Goal: Transaction & Acquisition: Subscribe to service/newsletter

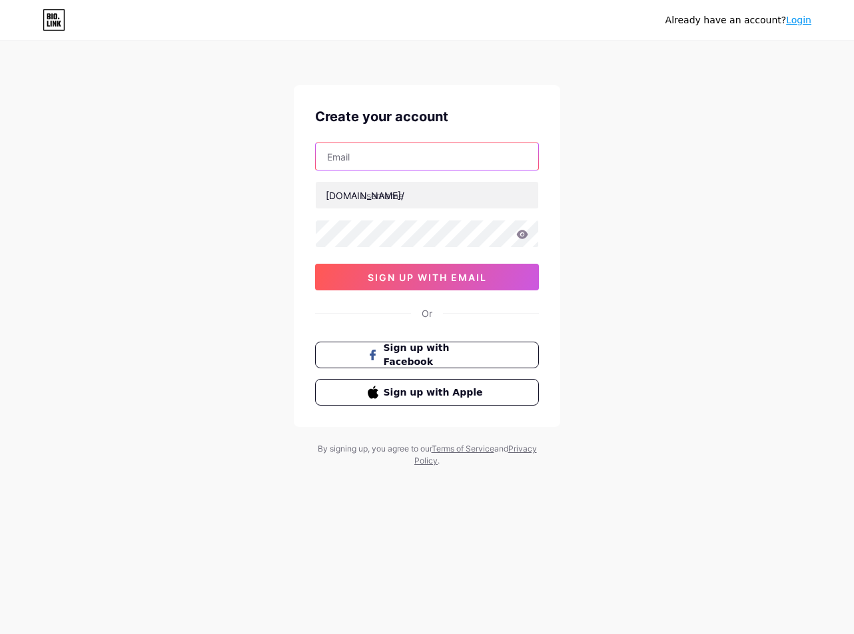
click at [392, 160] on input "text" at bounding box center [427, 156] width 222 height 27
click at [435, 169] on input "text" at bounding box center [427, 156] width 222 height 27
paste input "[EMAIL_ADDRESS][DOMAIN_NAME]"
type input "[EMAIL_ADDRESS][DOMAIN_NAME]"
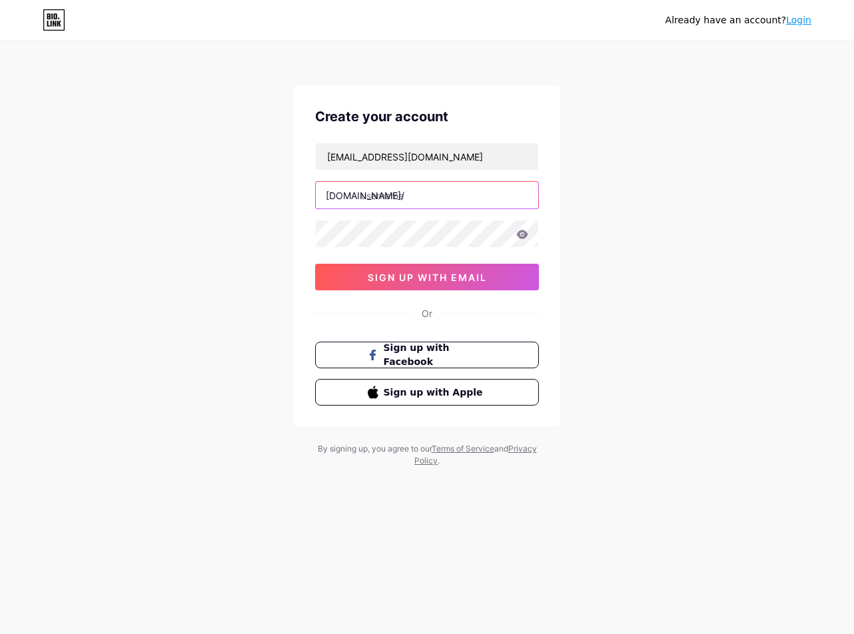
click at [413, 201] on input "text" at bounding box center [427, 195] width 222 height 27
click at [435, 191] on input "text" at bounding box center [427, 195] width 222 height 27
paste input "chickenroad game download"
click at [416, 195] on input "chickenroad game download" at bounding box center [427, 195] width 222 height 27
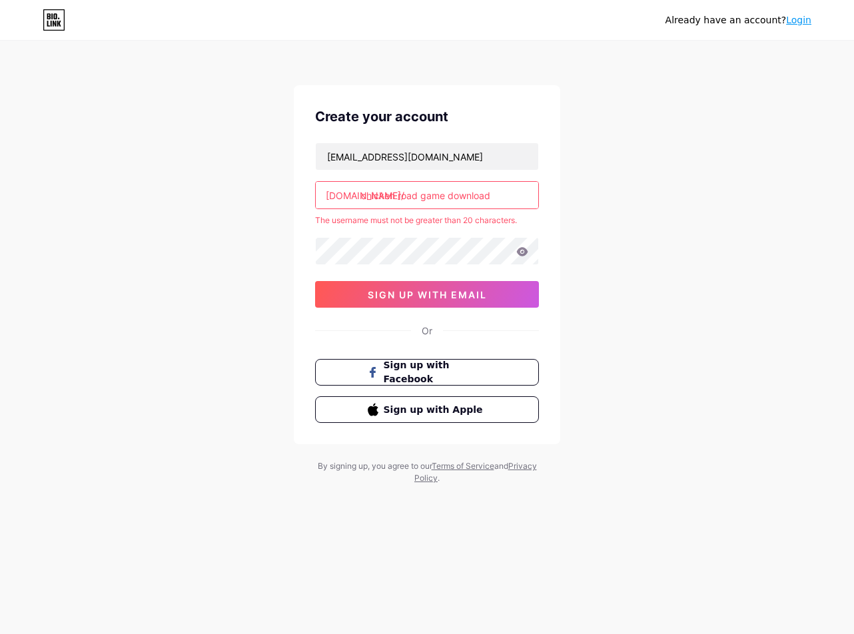
click at [446, 198] on input "chicken road game download" at bounding box center [427, 195] width 222 height 27
click at [417, 196] on input "chicken road gamedownload" at bounding box center [427, 195] width 222 height 27
click at [421, 196] on input "chicken road gamedownload" at bounding box center [427, 195] width 222 height 27
click at [398, 197] on input "chicken roadgamedownload" at bounding box center [427, 195] width 222 height 27
drag, startPoint x: 500, startPoint y: 198, endPoint x: 442, endPoint y: 198, distance: 58.6
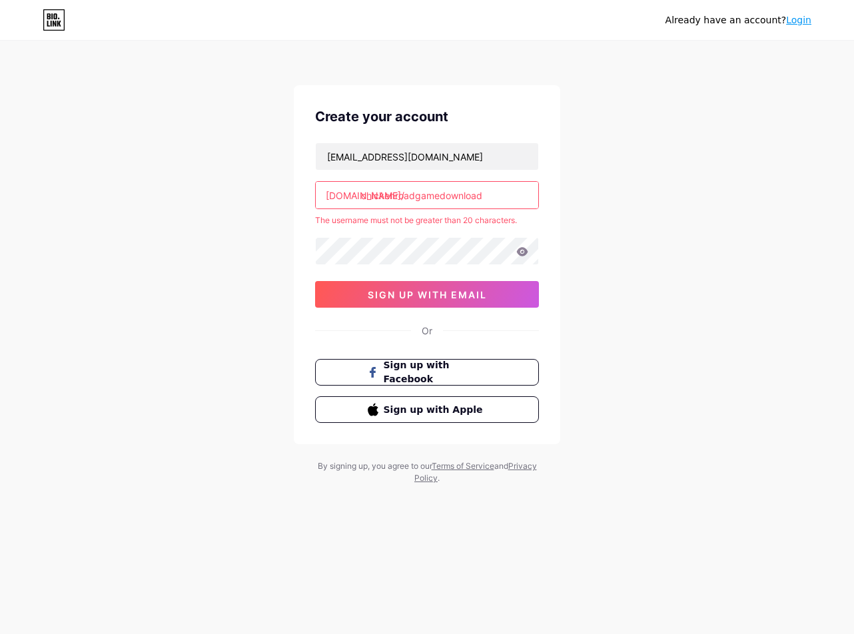
click at [442, 198] on input "chickenroadgamedownload" at bounding box center [427, 195] width 222 height 27
click at [414, 197] on input "chickenroadgame" at bounding box center [427, 195] width 222 height 27
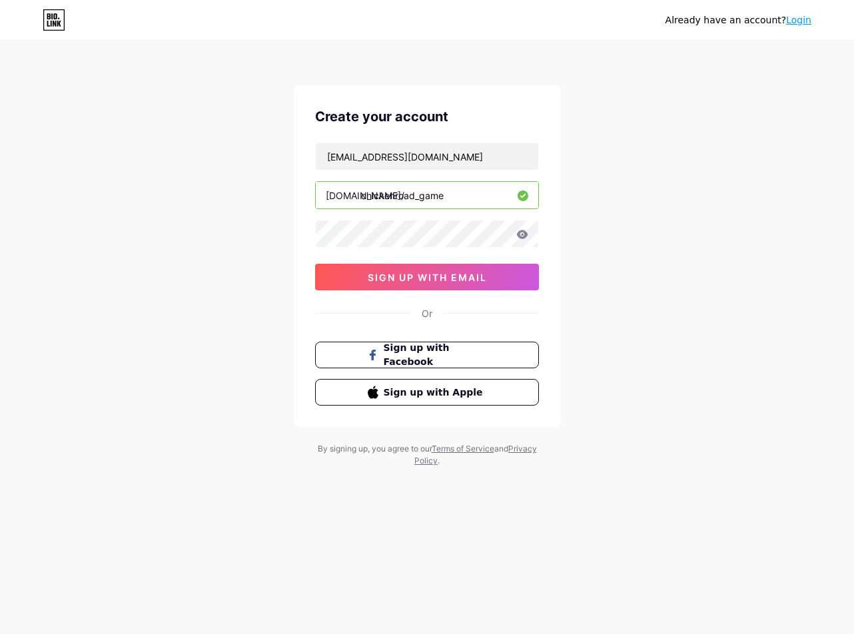
type input "chickenroad_game"
click at [520, 233] on icon at bounding box center [522, 234] width 11 height 9
click at [456, 285] on button "sign up with email" at bounding box center [427, 277] width 224 height 27
click at [456, 204] on input "chickenroad_game" at bounding box center [427, 195] width 222 height 27
click at [510, 162] on input "[EMAIL_ADDRESS][DOMAIN_NAME]" at bounding box center [427, 156] width 222 height 27
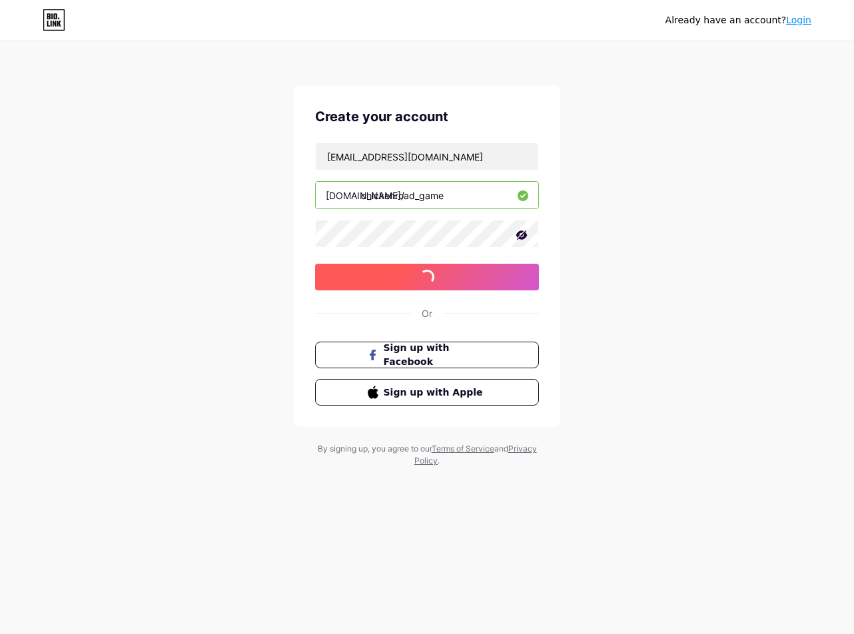
click at [452, 280] on span "sign up with email" at bounding box center [427, 277] width 119 height 11
click at [263, 237] on div "Already have an account? Login Create your account [EMAIL_ADDRESS][DOMAIN_NAME]…" at bounding box center [427, 254] width 854 height 509
click at [438, 282] on span "sign up with email" at bounding box center [427, 277] width 119 height 11
click at [438, 273] on span "sign up with email" at bounding box center [427, 277] width 119 height 11
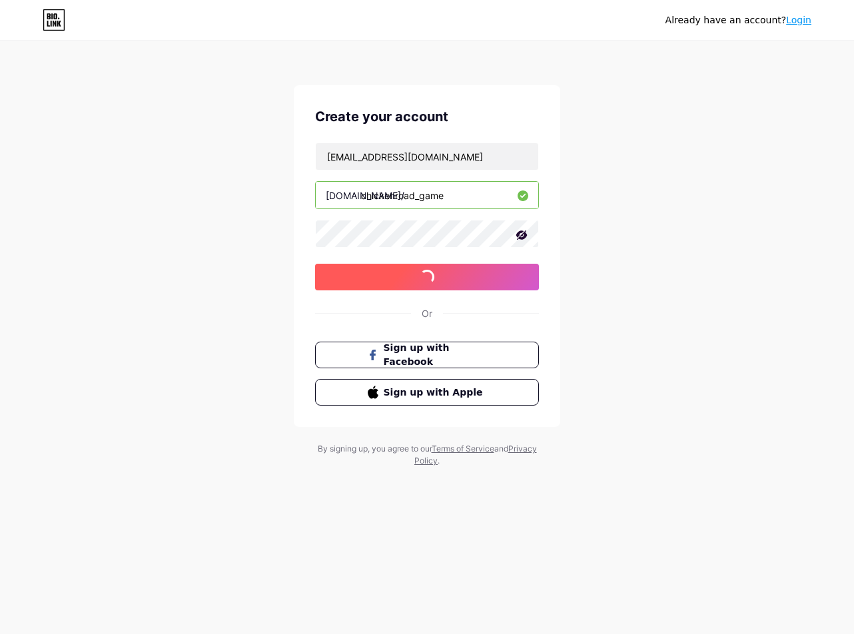
click at [438, 273] on span "sign up with email" at bounding box center [427, 277] width 119 height 11
drag, startPoint x: 669, startPoint y: 262, endPoint x: 556, endPoint y: 239, distance: 115.6
click at [669, 262] on div "Already have an account? Login Create your account [EMAIL_ADDRESS][DOMAIN_NAME]…" at bounding box center [427, 254] width 854 height 509
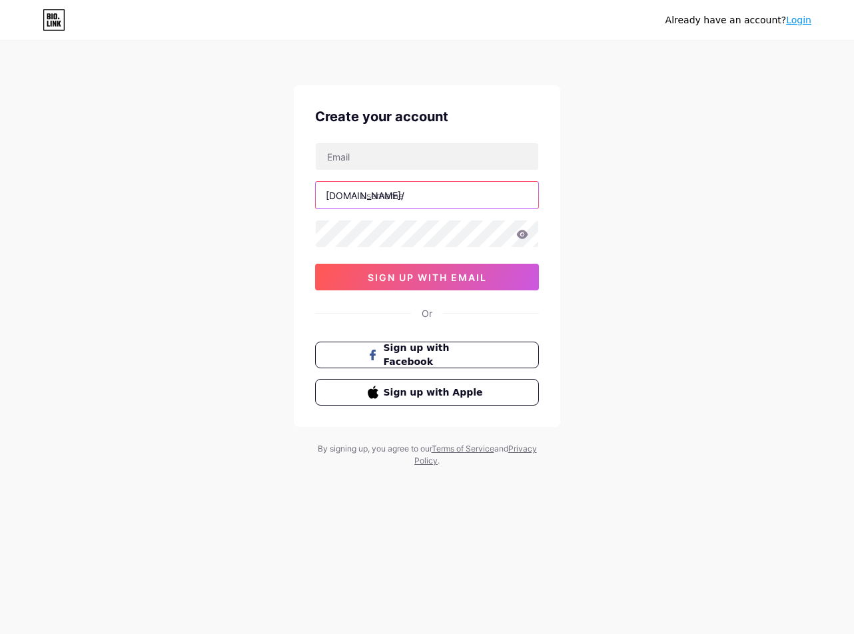
click at [422, 204] on input "text" at bounding box center [427, 195] width 222 height 27
paste input "chickenroad game download"
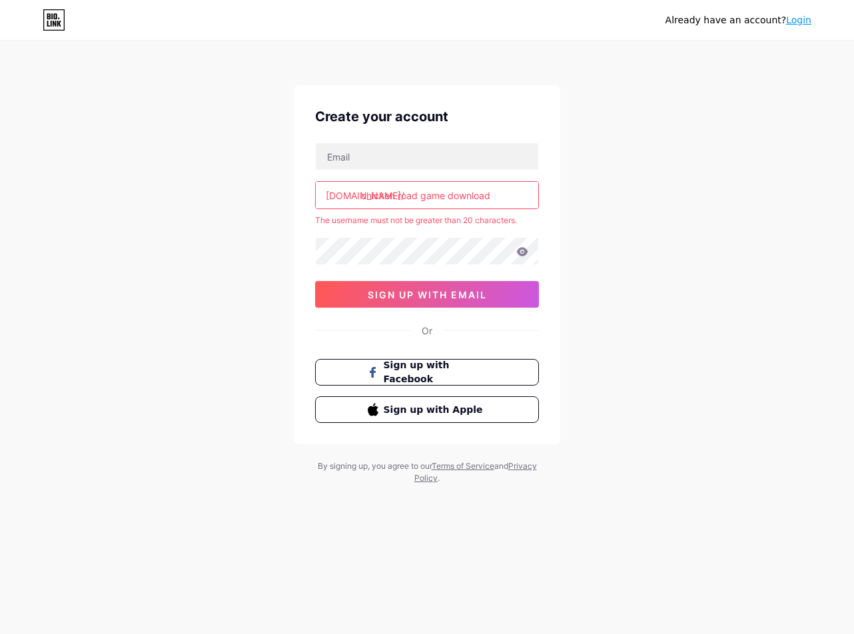
drag, startPoint x: 513, startPoint y: 196, endPoint x: 448, endPoint y: 198, distance: 65.3
click at [448, 198] on input "chicken road game download" at bounding box center [427, 195] width 222 height 27
click at [418, 196] on input "chickenroad game" at bounding box center [427, 195] width 222 height 27
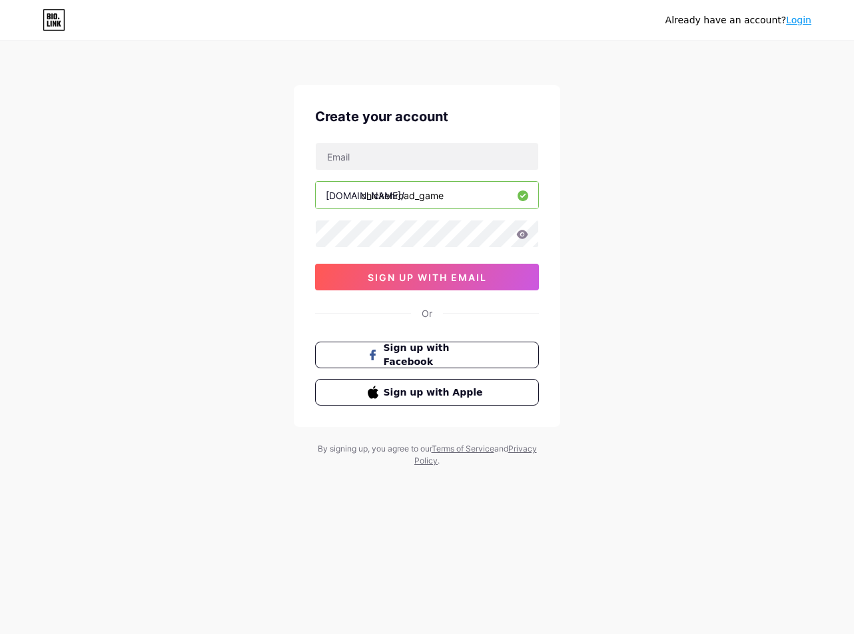
type input "chickenroad_game"
click at [374, 147] on input "text" at bounding box center [427, 156] width 222 height 27
paste input "bashiriancarolyne1970@gmail.com"
type input "bashiriancarolyne1970@gmail.com"
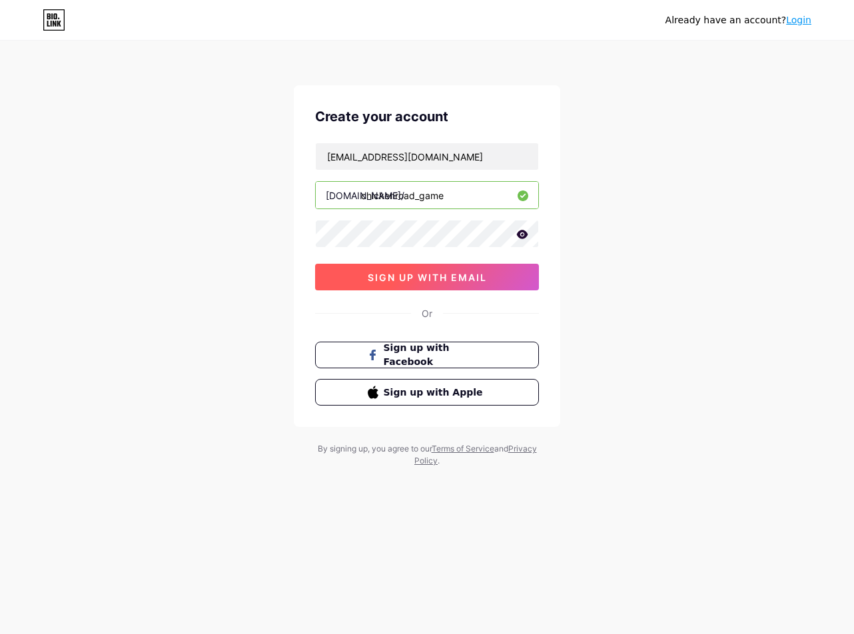
click at [403, 286] on button "sign up with email" at bounding box center [427, 277] width 224 height 27
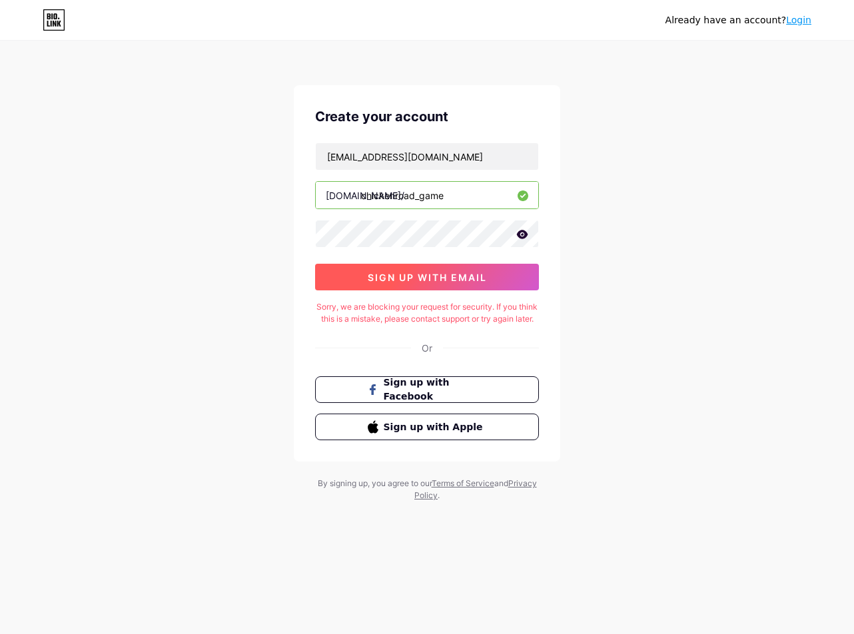
click at [436, 272] on span "sign up with email" at bounding box center [427, 277] width 119 height 11
